Goal: Task Accomplishment & Management: Use online tool/utility

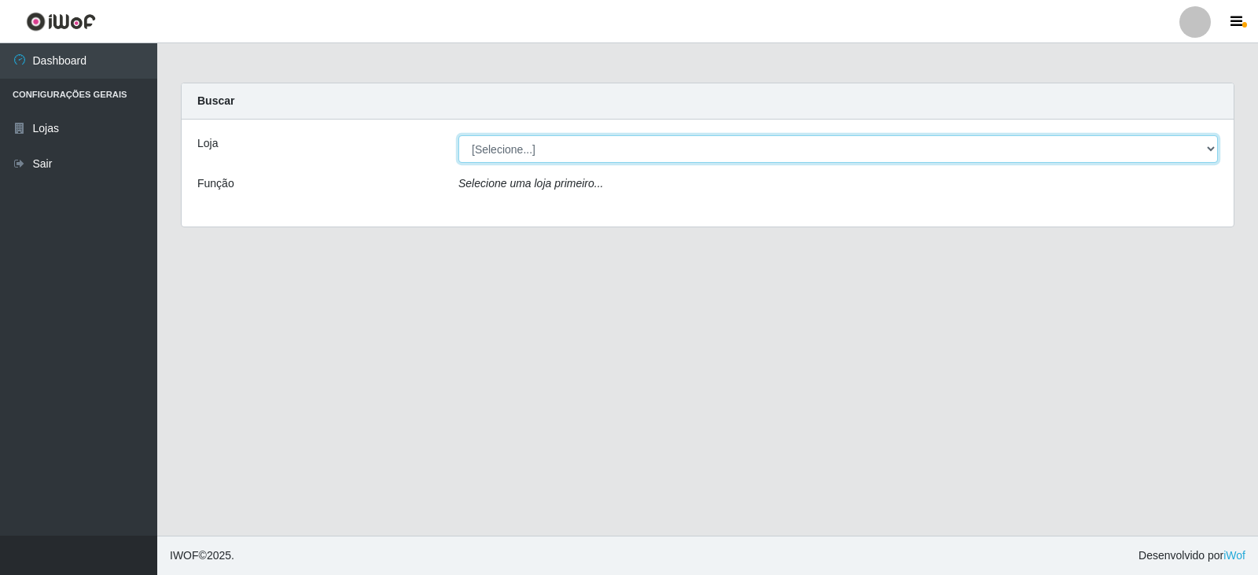
click at [728, 155] on select "[Selecione...] Queiroz Atacadão - Catolé do Rocha" at bounding box center [837, 149] width 759 height 28
select select "500"
click at [458, 135] on select "[Selecione...] Queiroz Atacadão - Catolé do Rocha" at bounding box center [837, 149] width 759 height 28
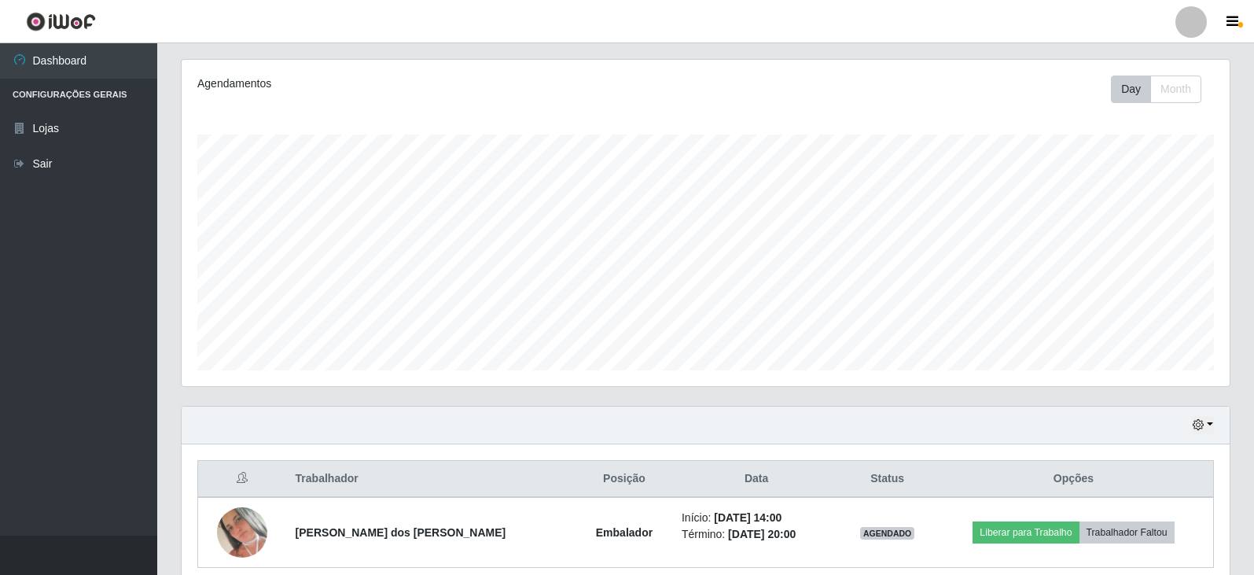
scroll to position [259, 0]
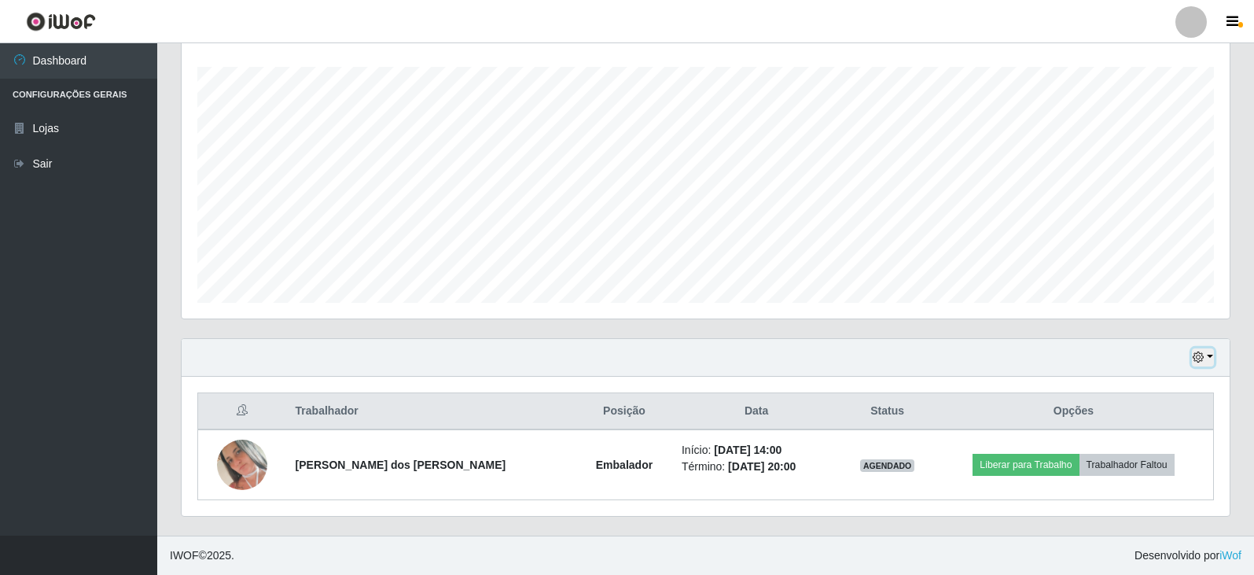
click at [1199, 354] on icon "button" at bounding box center [1197, 356] width 11 height 11
click at [1143, 291] on button "1 Semana" at bounding box center [1151, 298] width 124 height 33
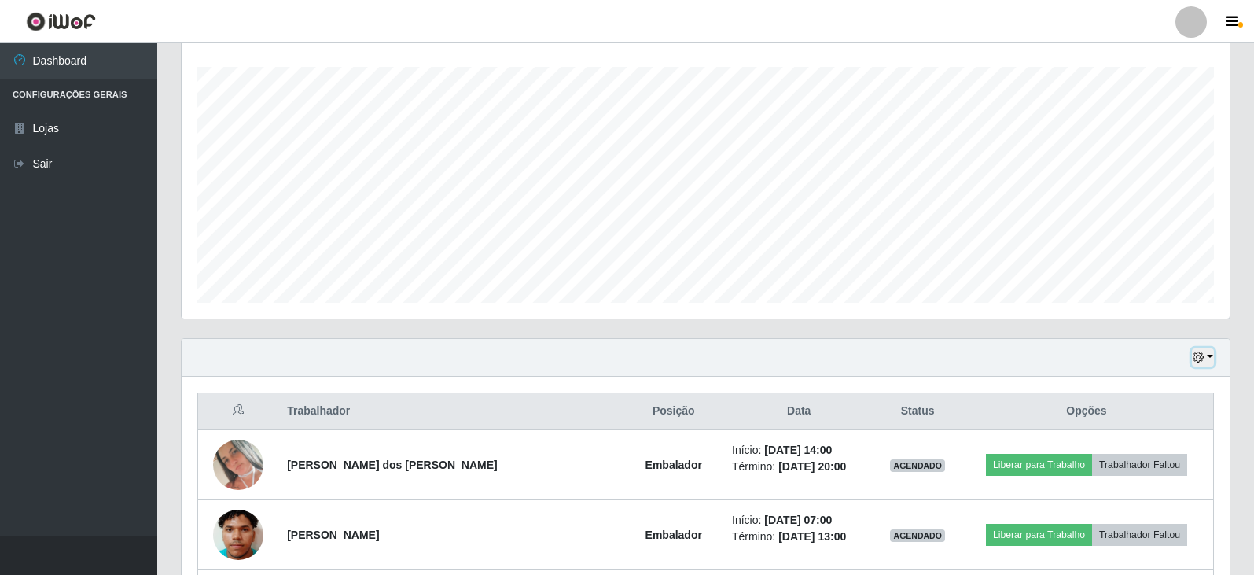
click at [1203, 357] on icon "button" at bounding box center [1197, 356] width 11 height 11
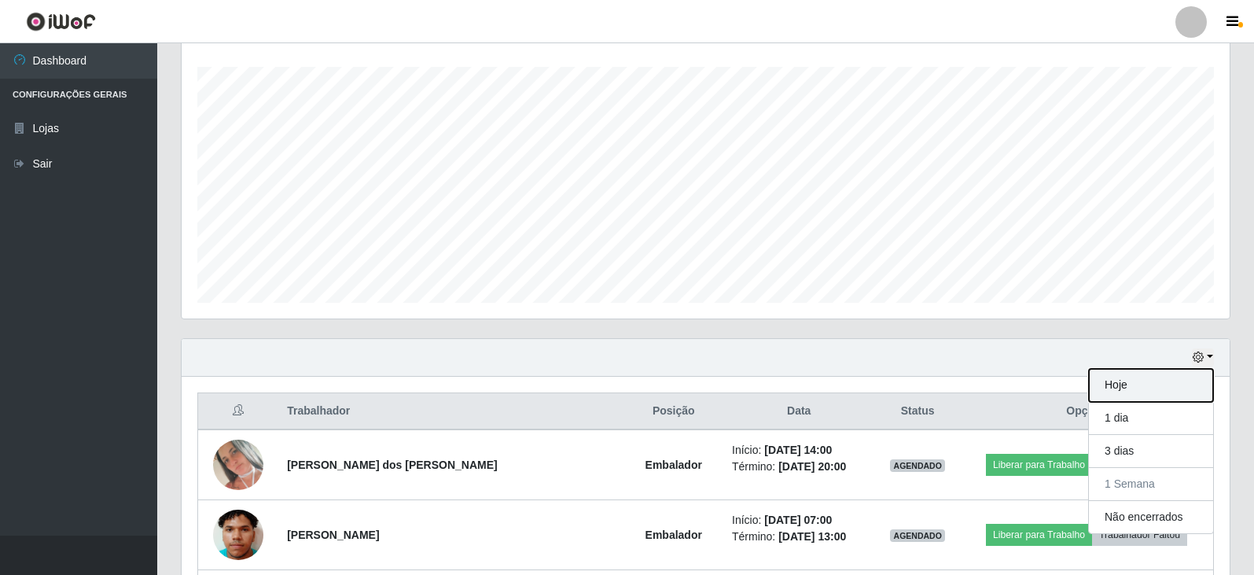
click at [1128, 388] on button "Hoje" at bounding box center [1151, 385] width 124 height 33
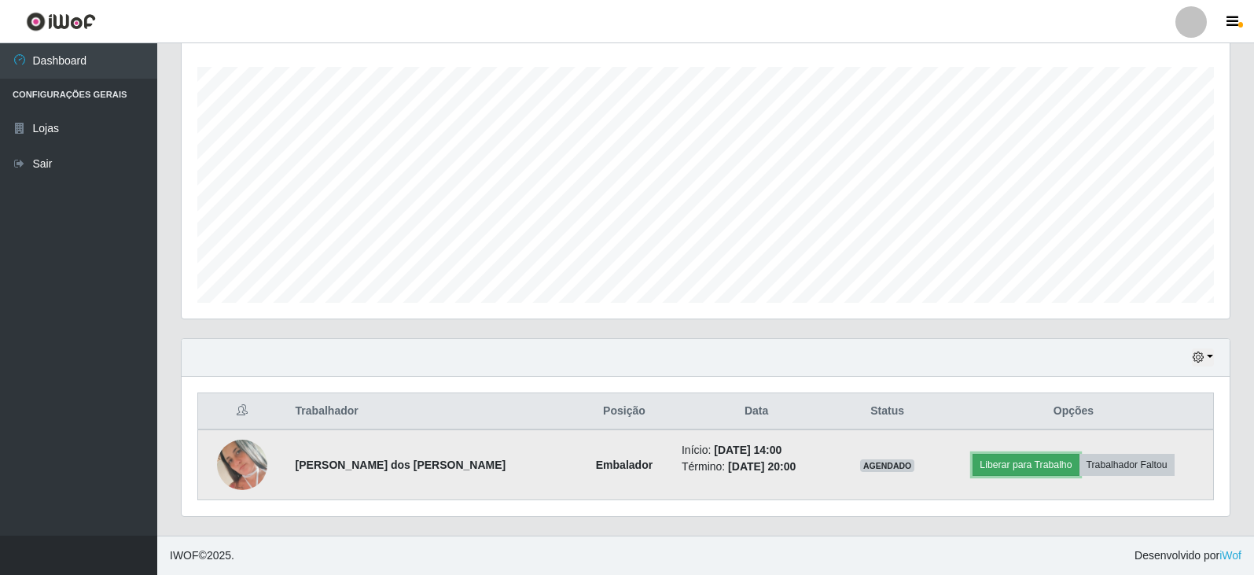
click at [1002, 461] on button "Liberar para Trabalho" at bounding box center [1025, 465] width 106 height 22
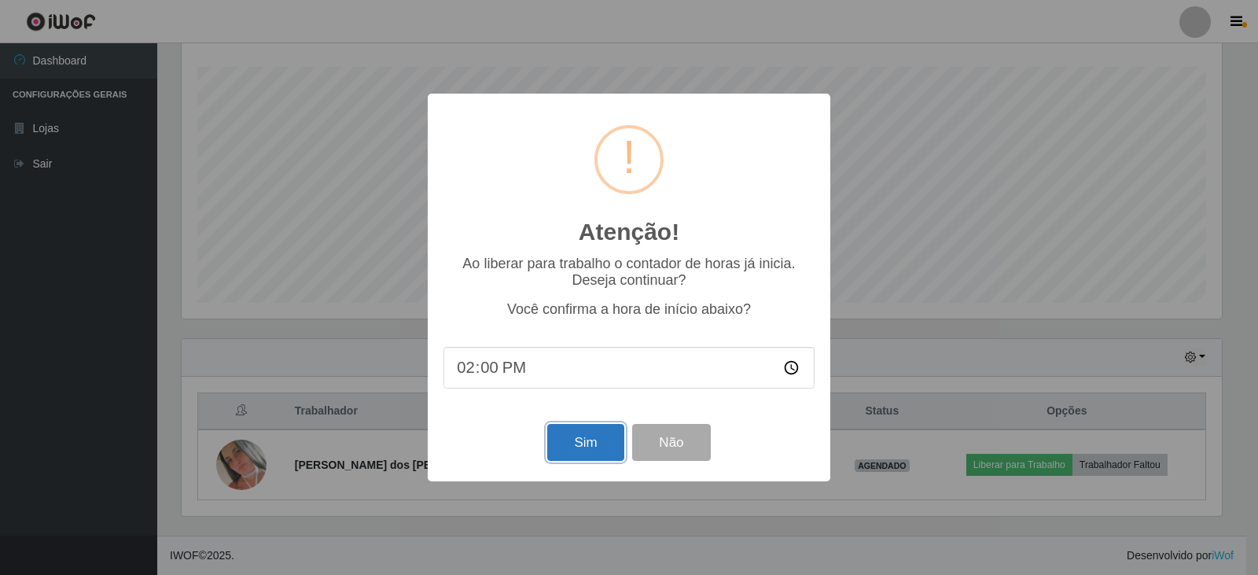
click at [581, 443] on button "Sim" at bounding box center [585, 442] width 76 height 37
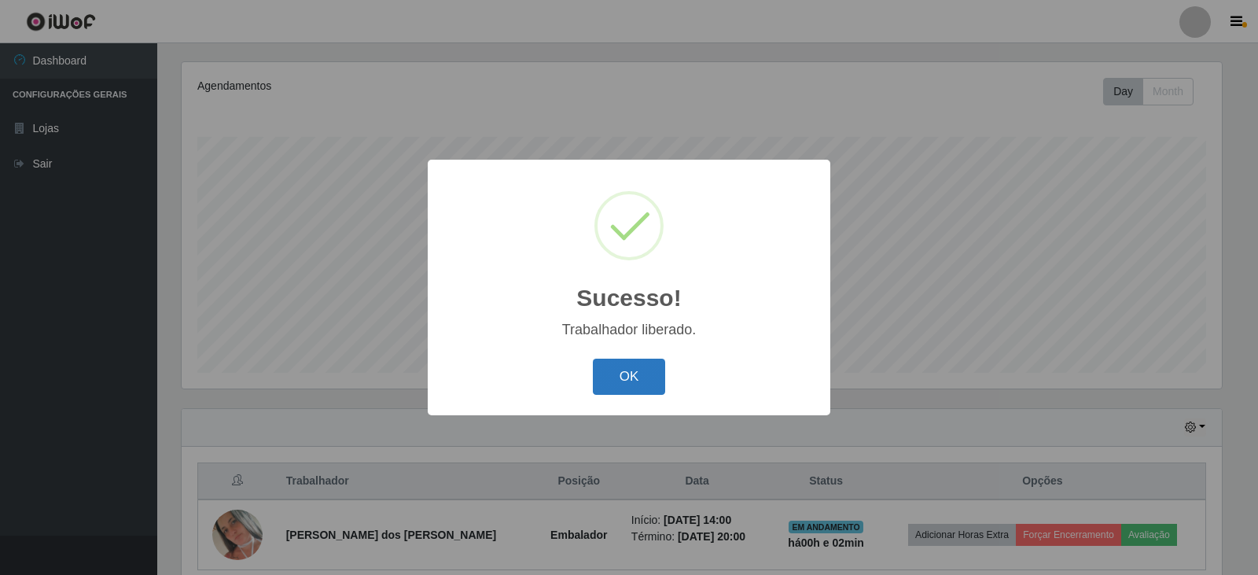
click at [631, 373] on button "OK" at bounding box center [629, 376] width 73 height 37
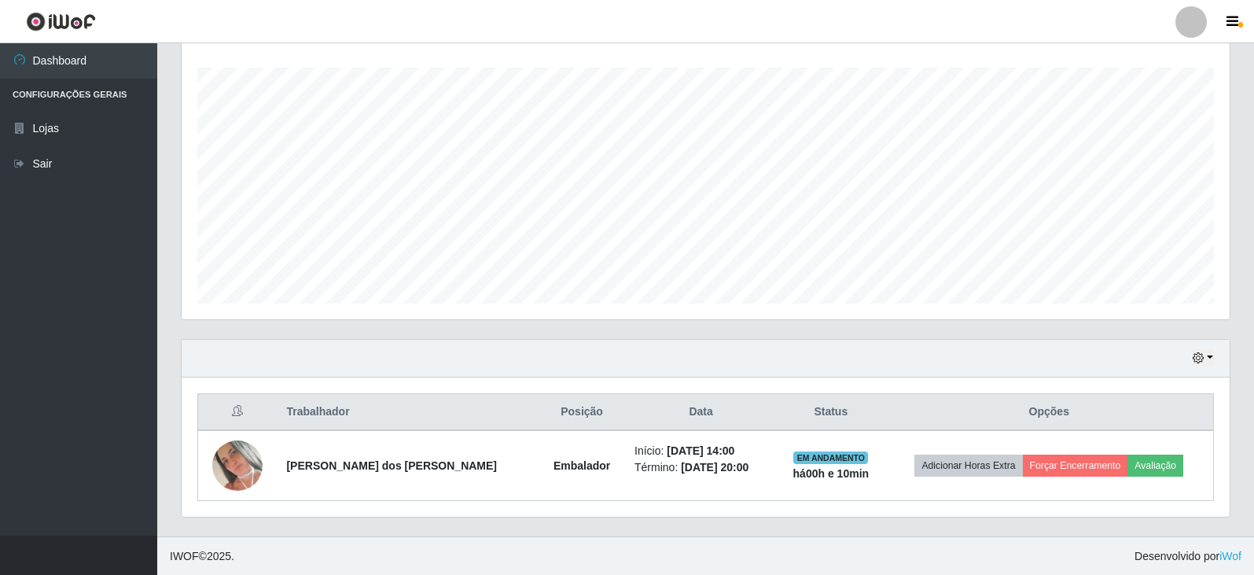
scroll to position [259, 0]
click at [1209, 362] on button "button" at bounding box center [1203, 357] width 22 height 18
click at [1118, 267] on button "3 dias" at bounding box center [1151, 265] width 124 height 33
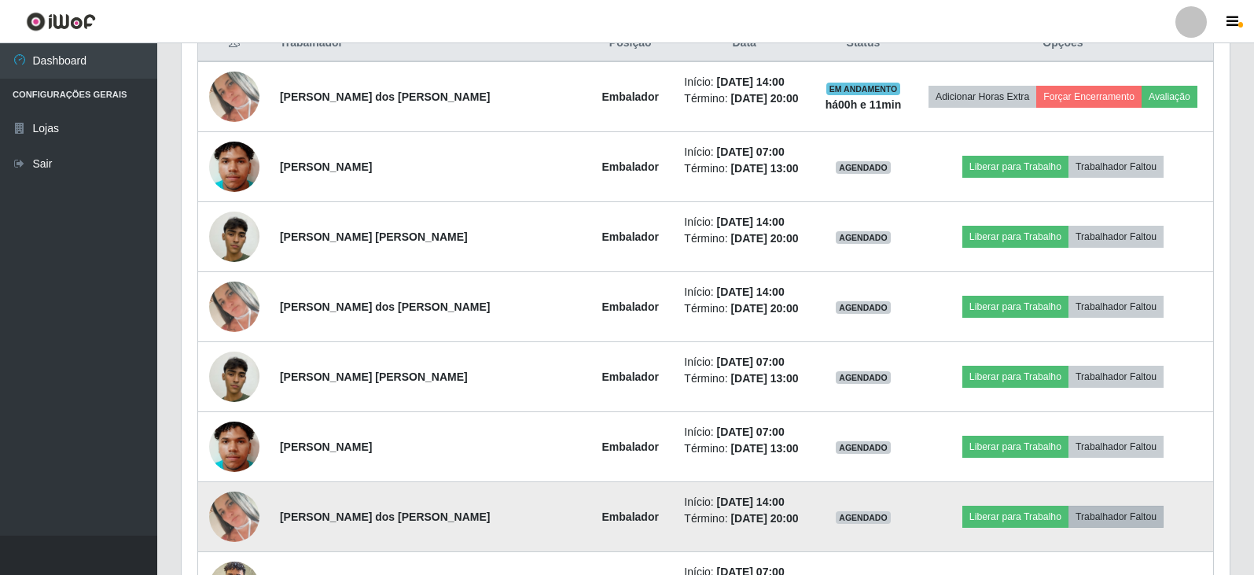
scroll to position [574, 0]
